Goal: Complete application form

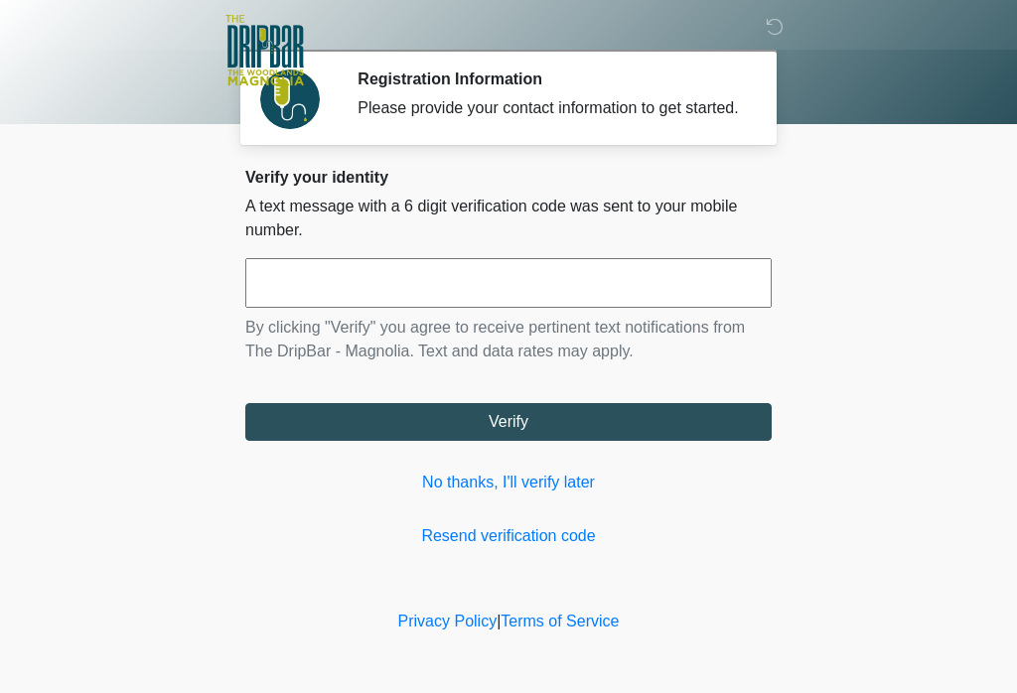
click at [554, 548] on link "Resend verification code" at bounding box center [508, 536] width 526 height 24
click at [536, 495] on link "No thanks, I'll verify later" at bounding box center [508, 483] width 526 height 24
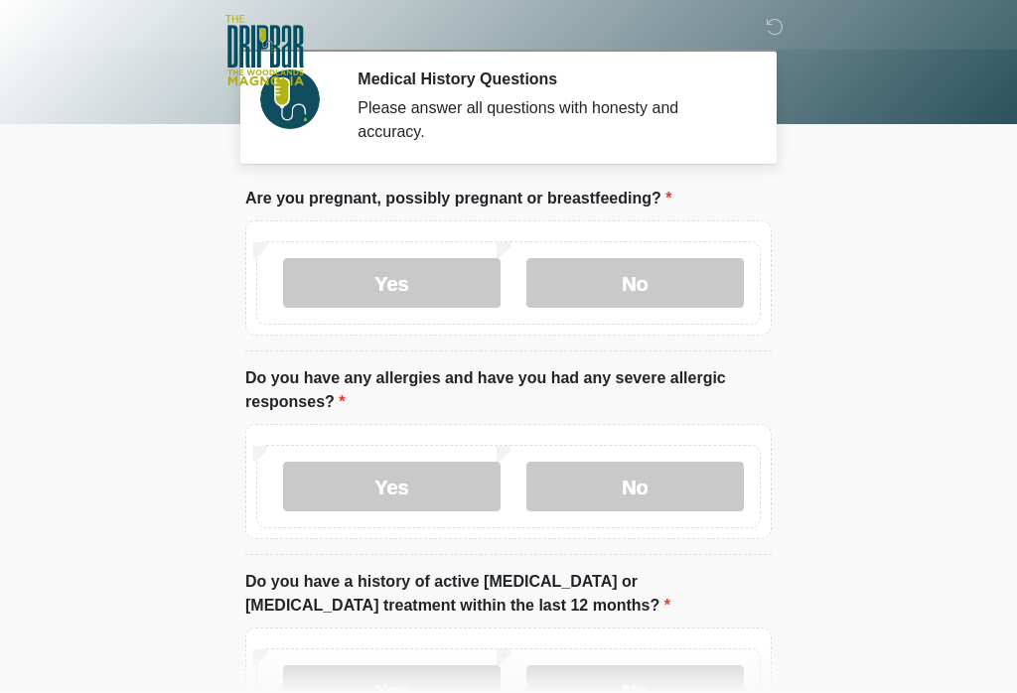
click at [661, 279] on label "No" at bounding box center [634, 283] width 217 height 50
click at [675, 495] on label "No" at bounding box center [634, 487] width 217 height 50
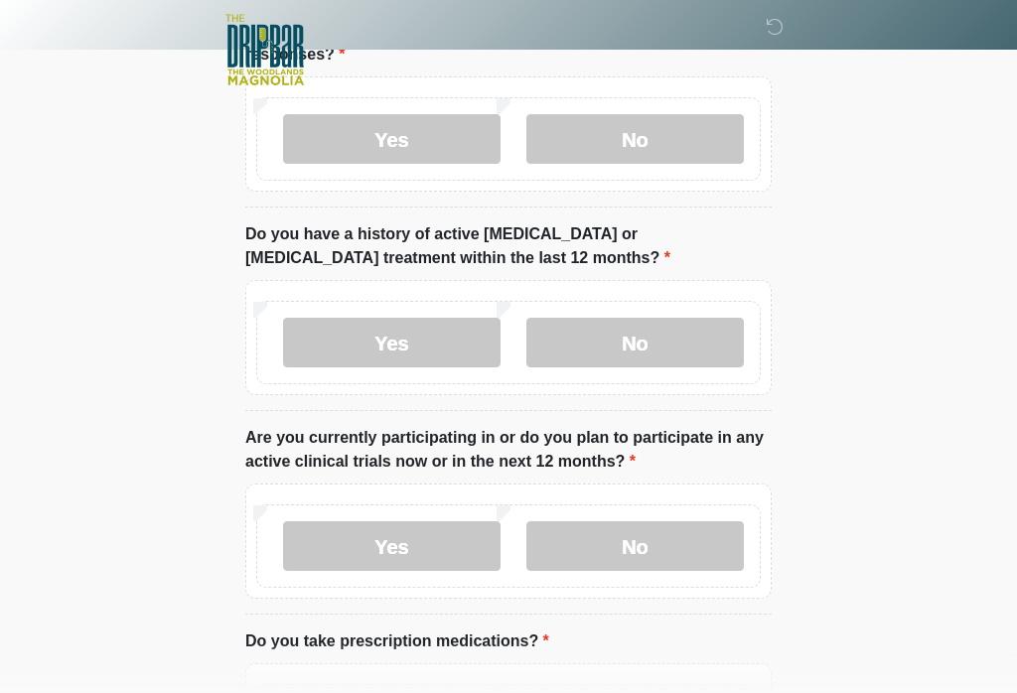
scroll to position [347, 0]
click at [637, 341] on label "No" at bounding box center [634, 344] width 217 height 50
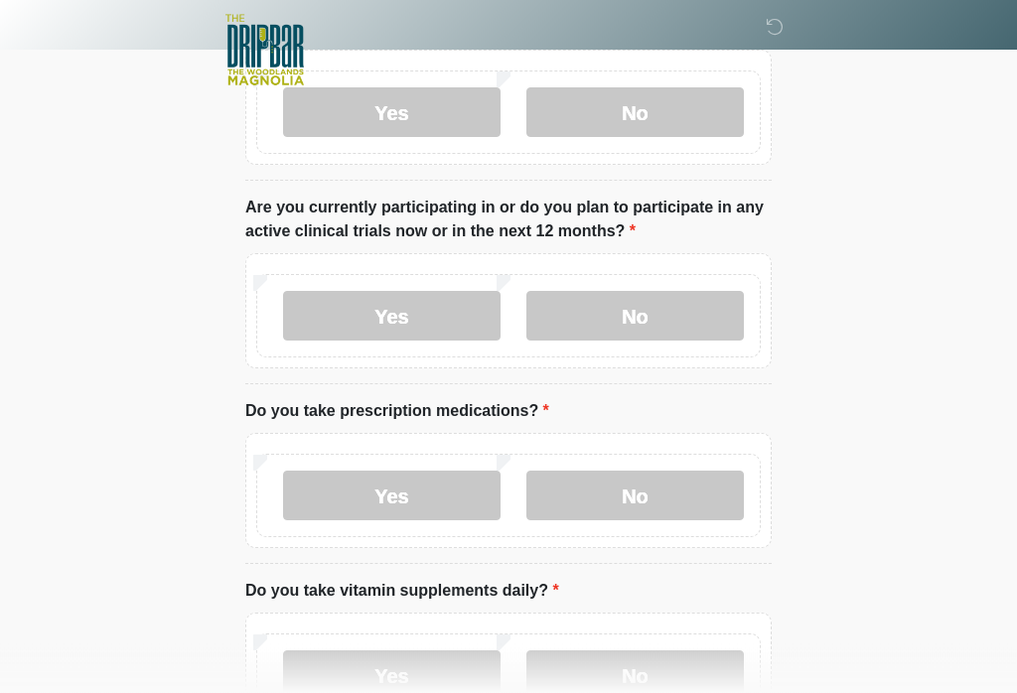
scroll to position [578, 0]
click at [665, 329] on label "No" at bounding box center [634, 316] width 217 height 50
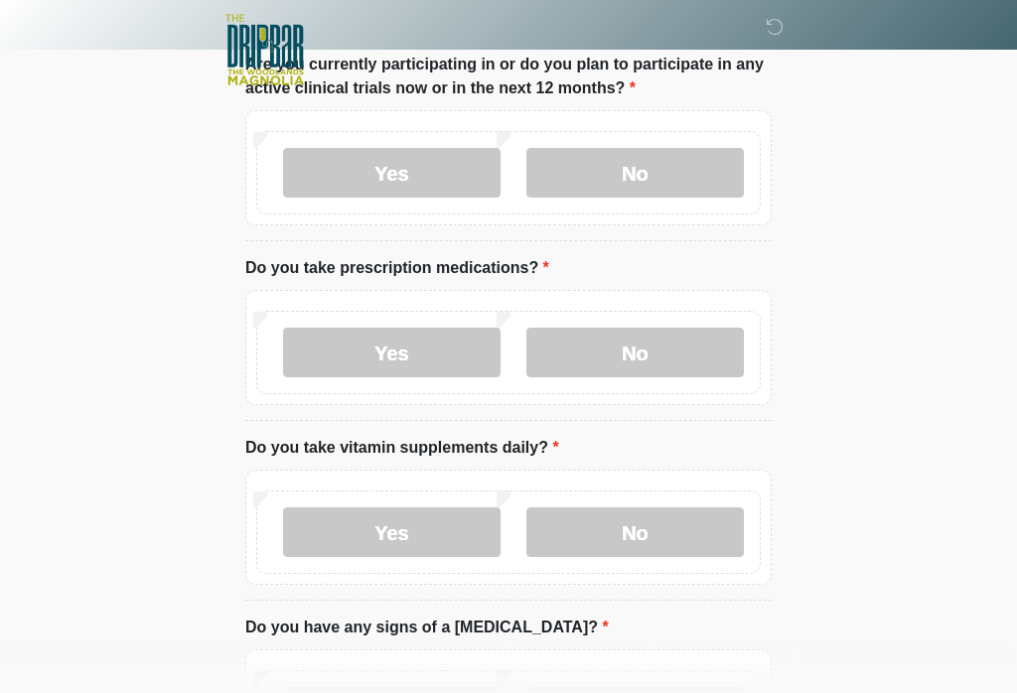
scroll to position [721, 0]
click at [409, 362] on label "Yes" at bounding box center [391, 353] width 217 height 50
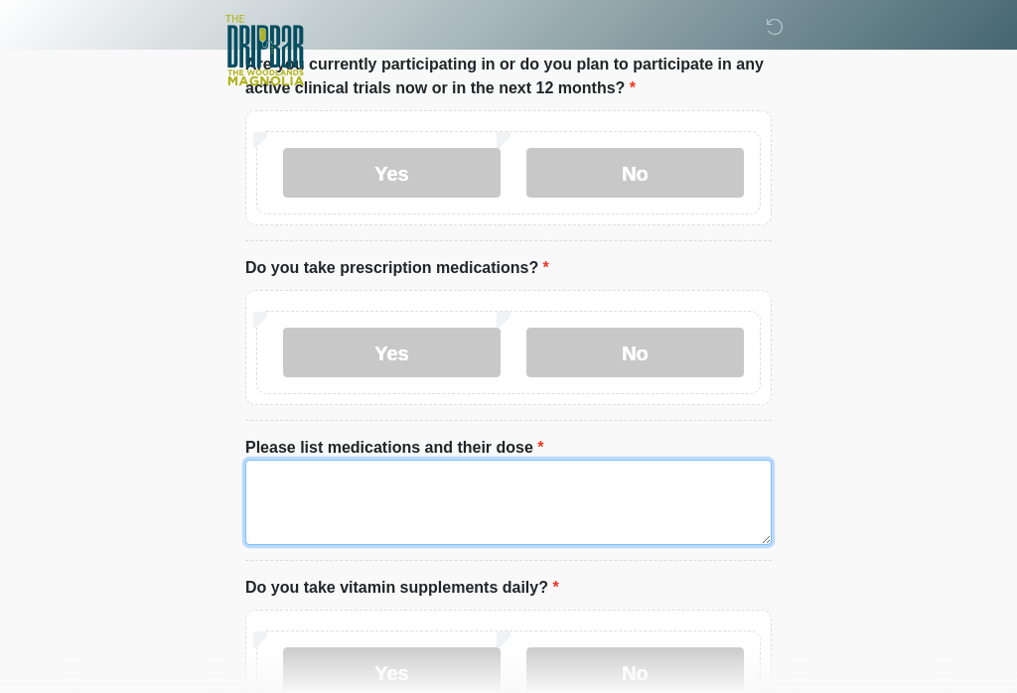
click at [368, 500] on textarea "Please list medications and their dose" at bounding box center [508, 502] width 526 height 85
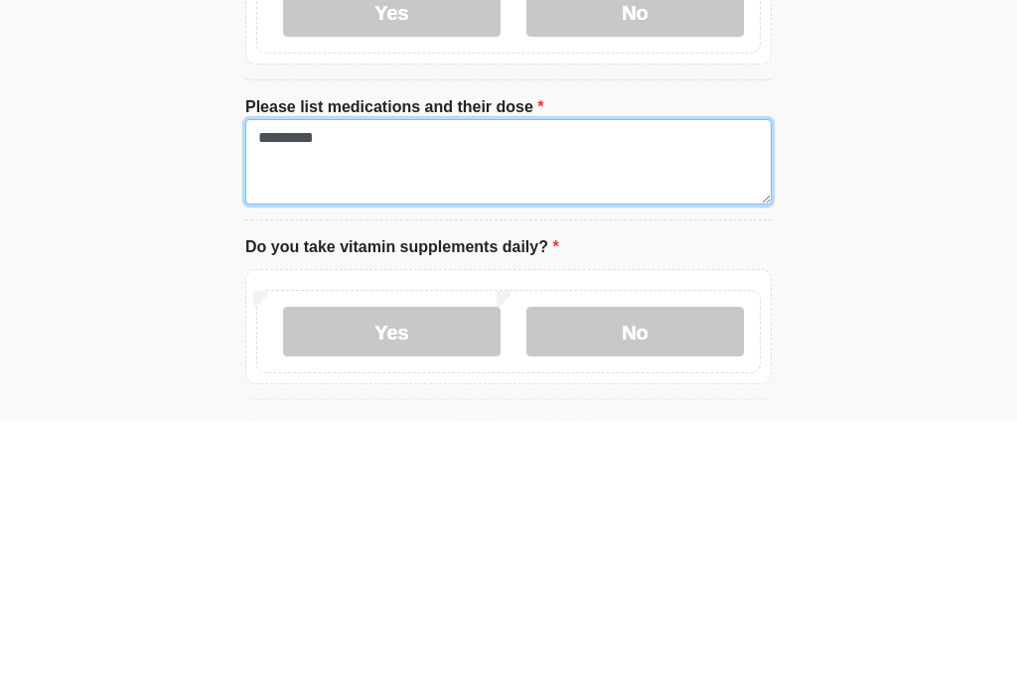
scroll to position [791, 0]
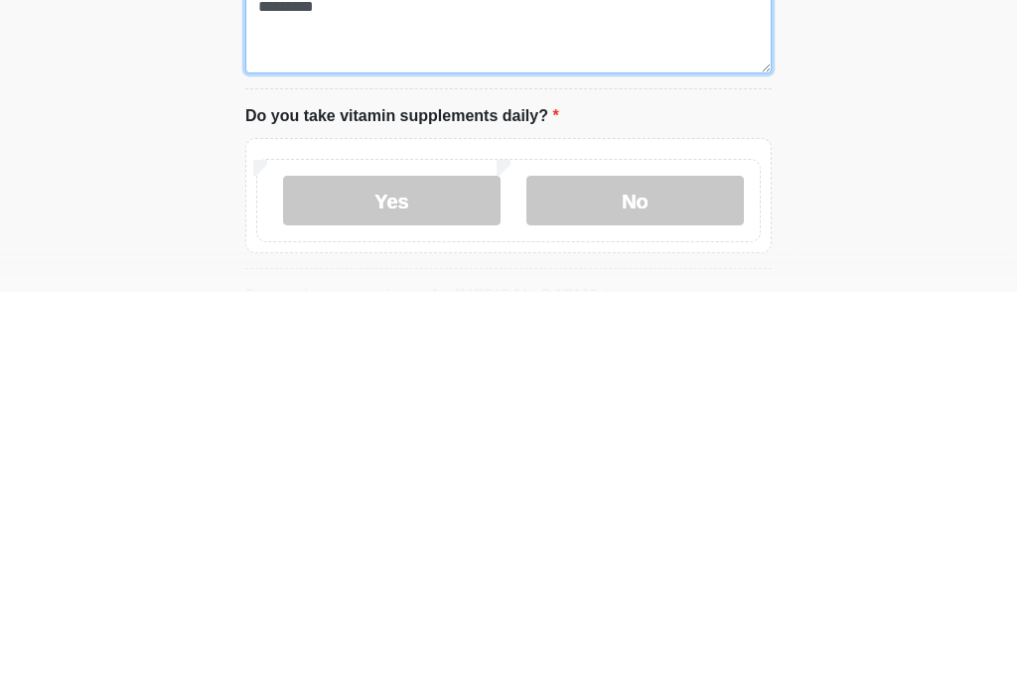
type textarea "*******"
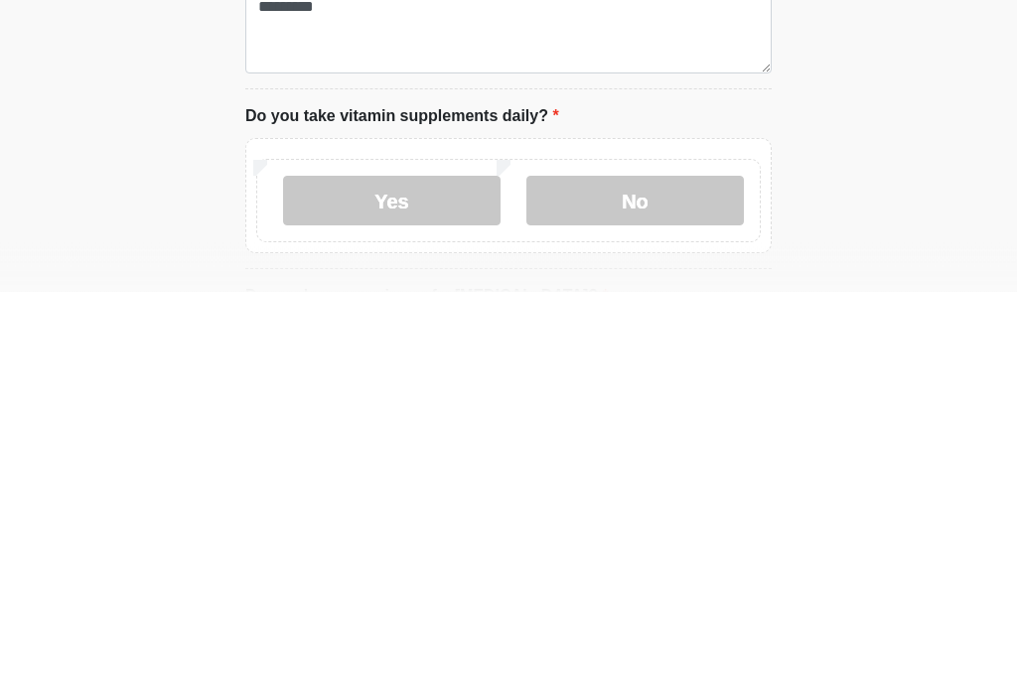
click at [394, 578] on label "Yes" at bounding box center [391, 603] width 217 height 50
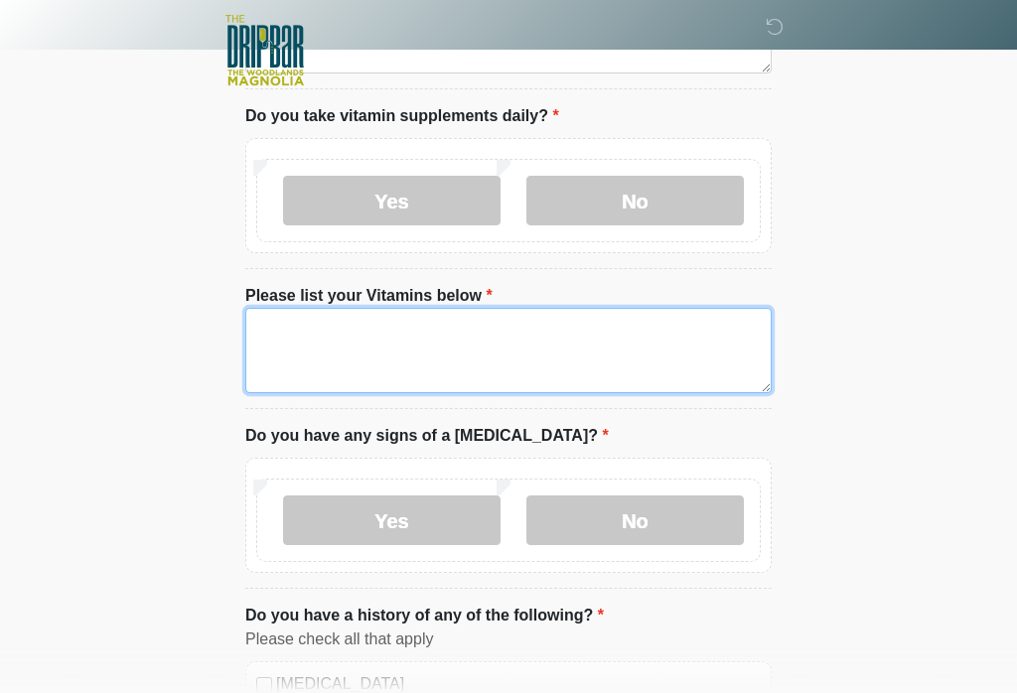
click at [488, 337] on textarea "Please list your Vitamins below" at bounding box center [508, 350] width 526 height 85
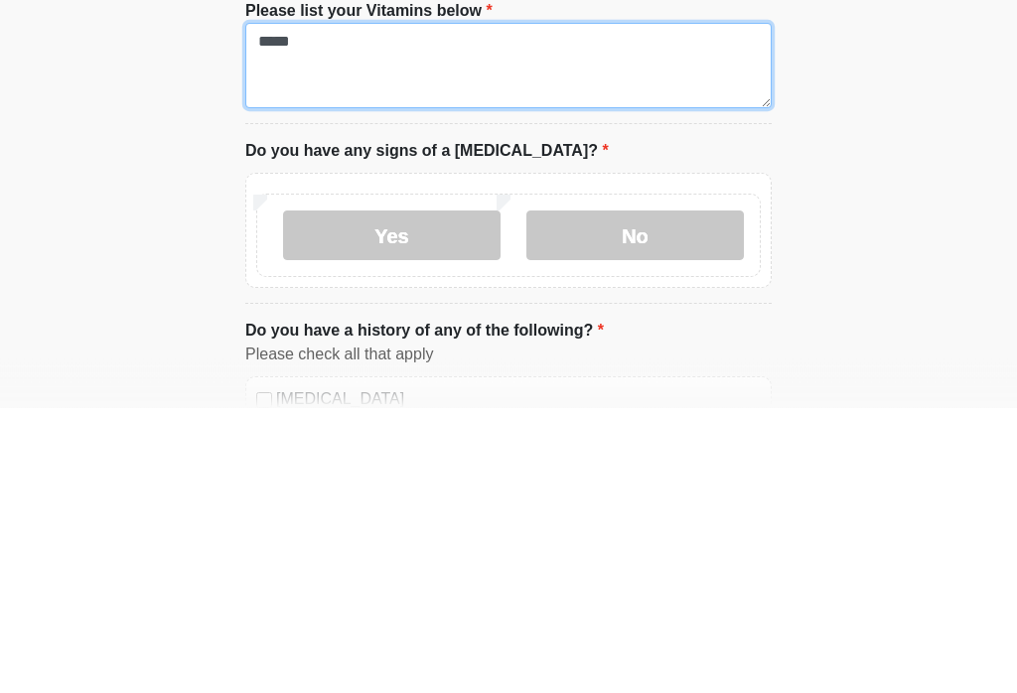
type textarea "*****"
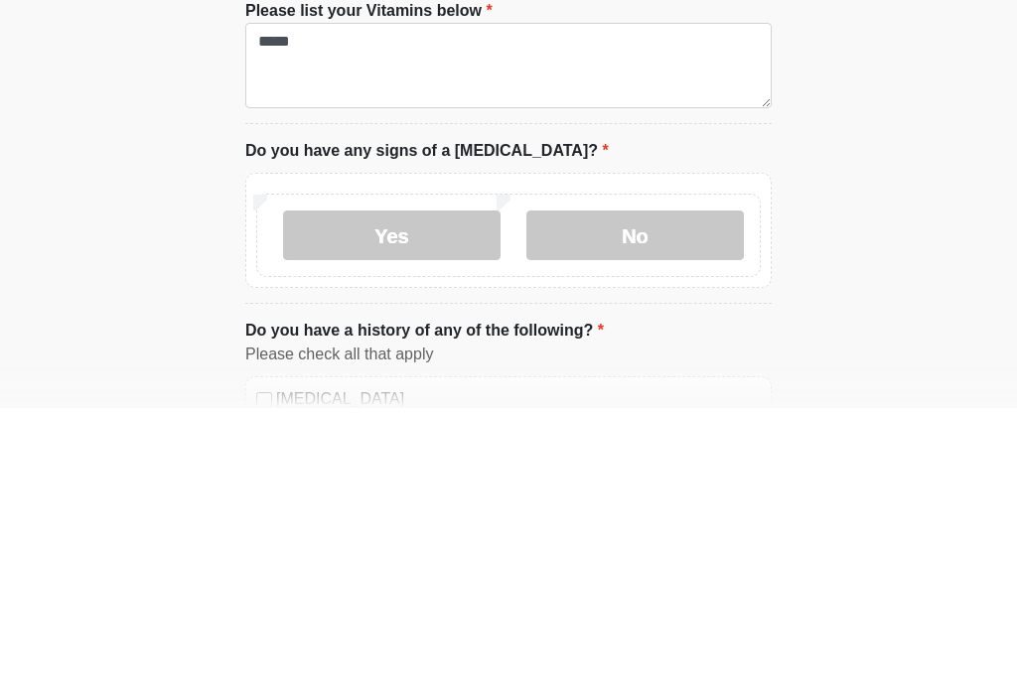
click at [662, 497] on label "No" at bounding box center [634, 522] width 217 height 50
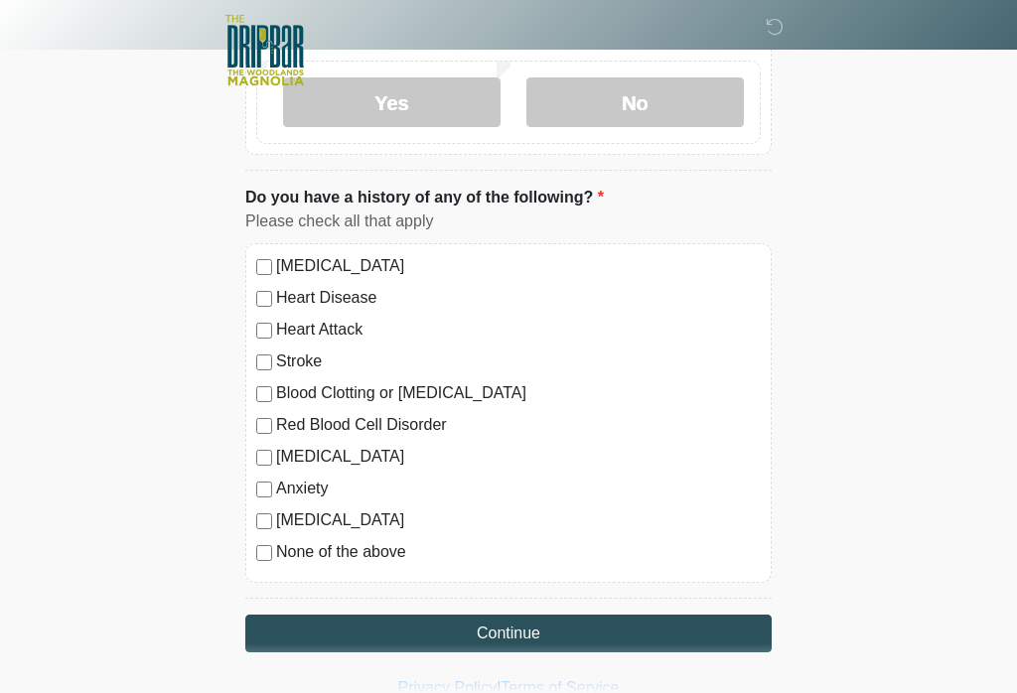
scroll to position [1642, 0]
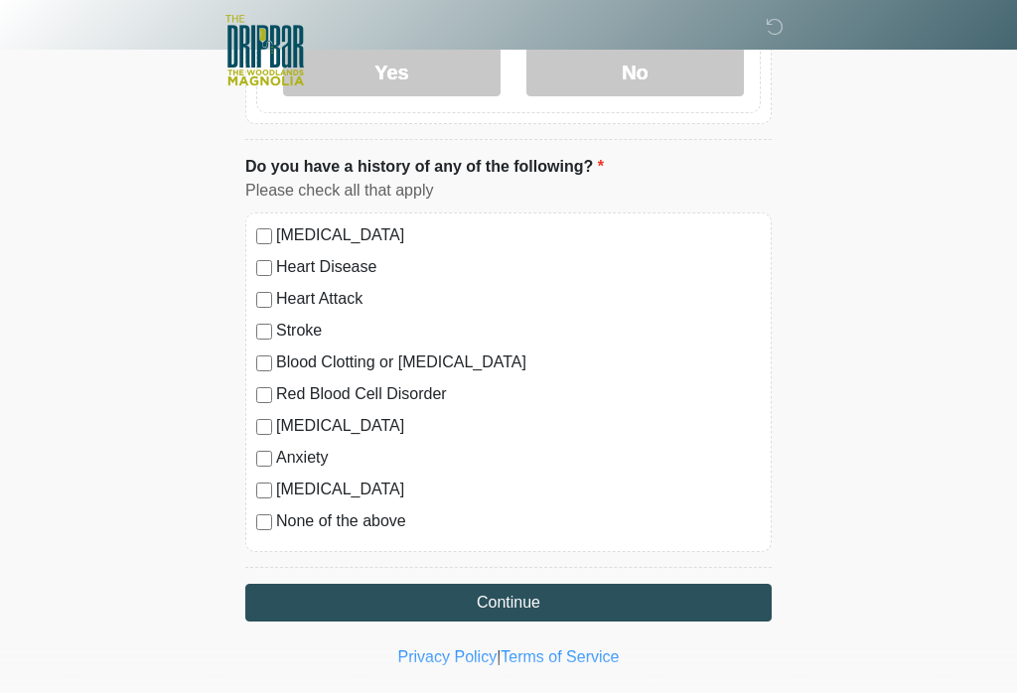
click at [270, 509] on div "None of the above" at bounding box center [508, 521] width 505 height 24
click at [281, 487] on label "[MEDICAL_DATA]" at bounding box center [518, 490] width 485 height 24
click at [594, 591] on button "Continue" at bounding box center [508, 603] width 526 height 38
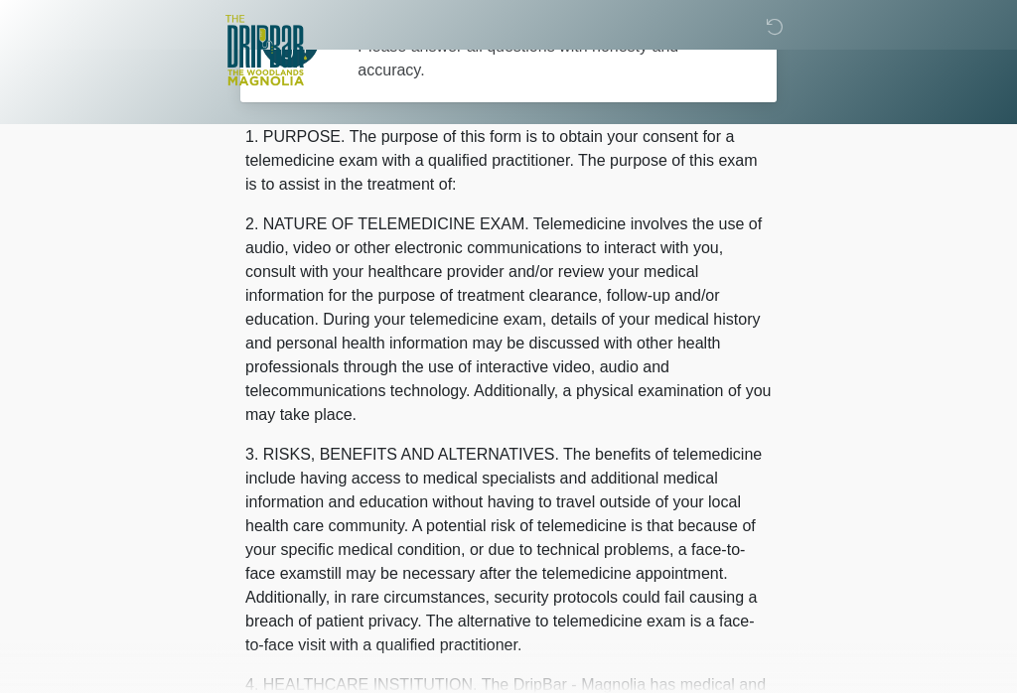
scroll to position [0, 0]
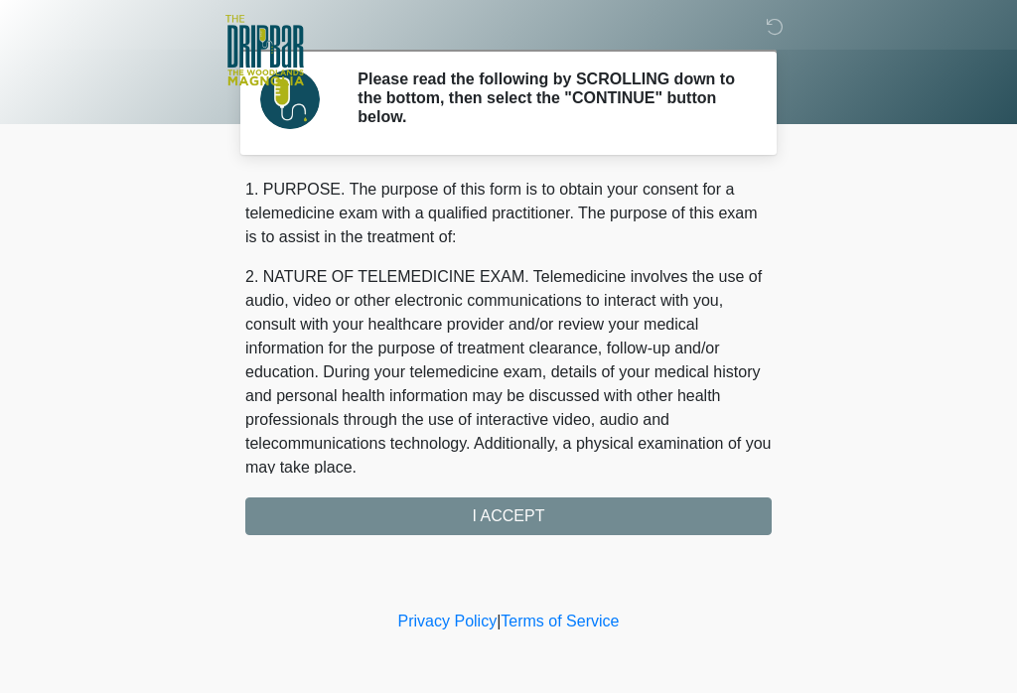
click at [514, 517] on div "1. PURPOSE. The purpose of this form is to obtain your consent for a telemedici…" at bounding box center [508, 357] width 526 height 358
click at [524, 514] on div "1. PURPOSE. The purpose of this form is to obtain your consent for a telemedici…" at bounding box center [508, 357] width 526 height 358
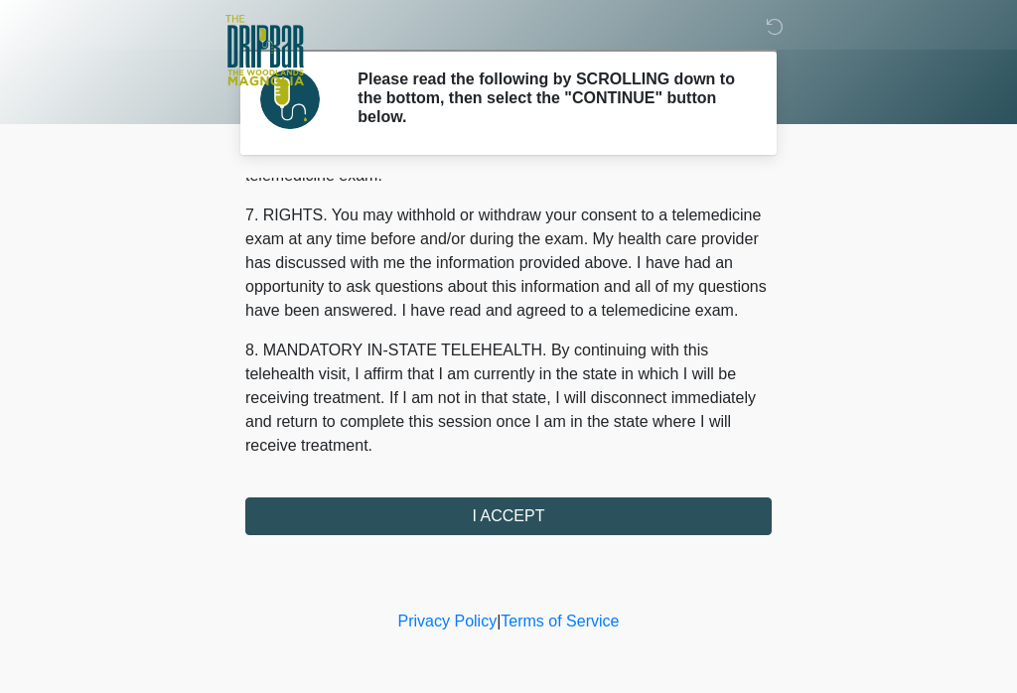
scroll to position [856, 0]
click at [561, 510] on button "I ACCEPT" at bounding box center [508, 517] width 526 height 38
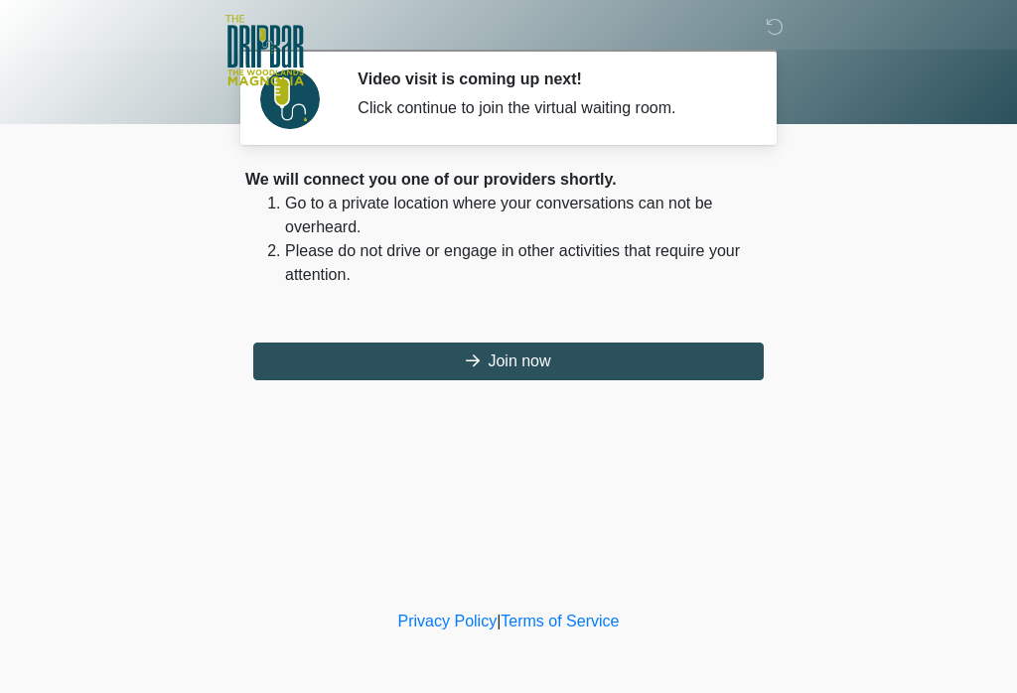
click at [522, 348] on button "Join now" at bounding box center [508, 362] width 510 height 38
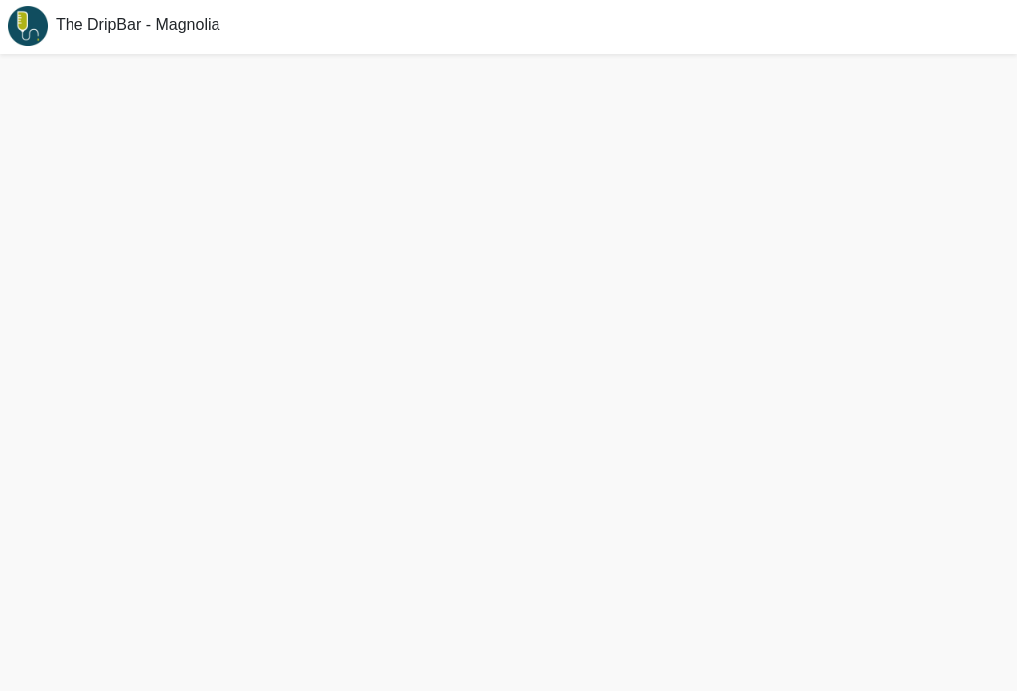
scroll to position [6, 0]
